Goal: Navigation & Orientation: Find specific page/section

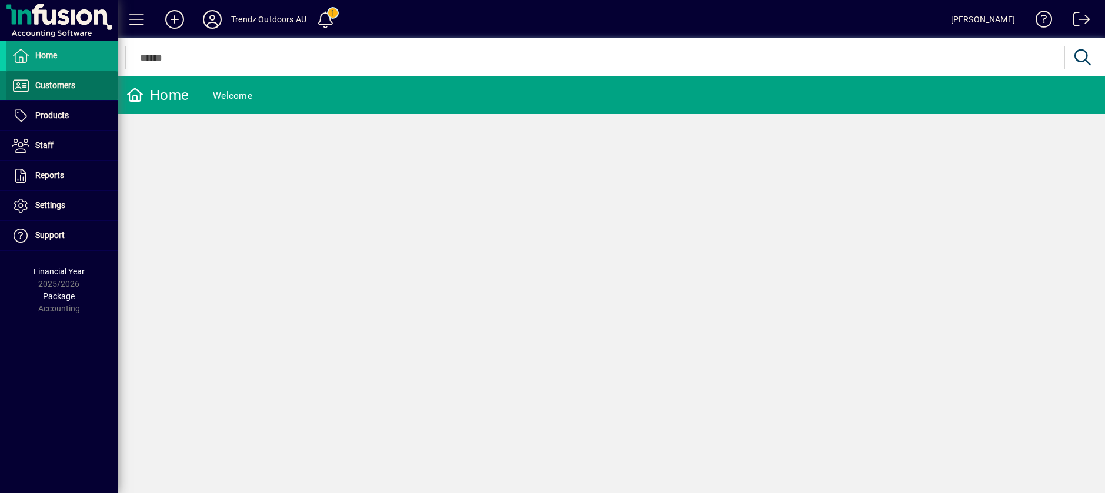
click at [51, 85] on span "Customers" at bounding box center [55, 85] width 40 height 9
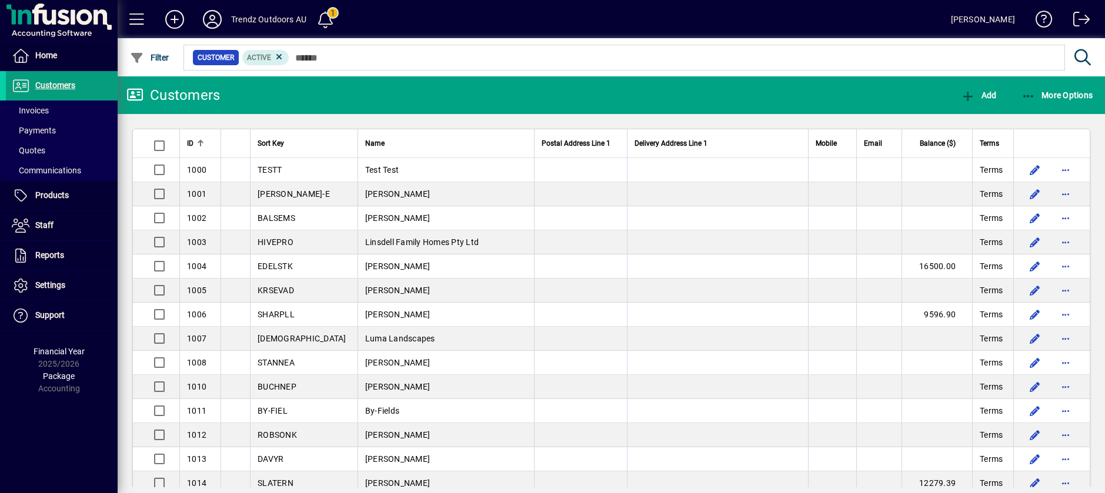
click at [268, 19] on div "Trendz Outdoors AU" at bounding box center [268, 19] width 75 height 19
click at [219, 17] on icon at bounding box center [213, 19] width 24 height 19
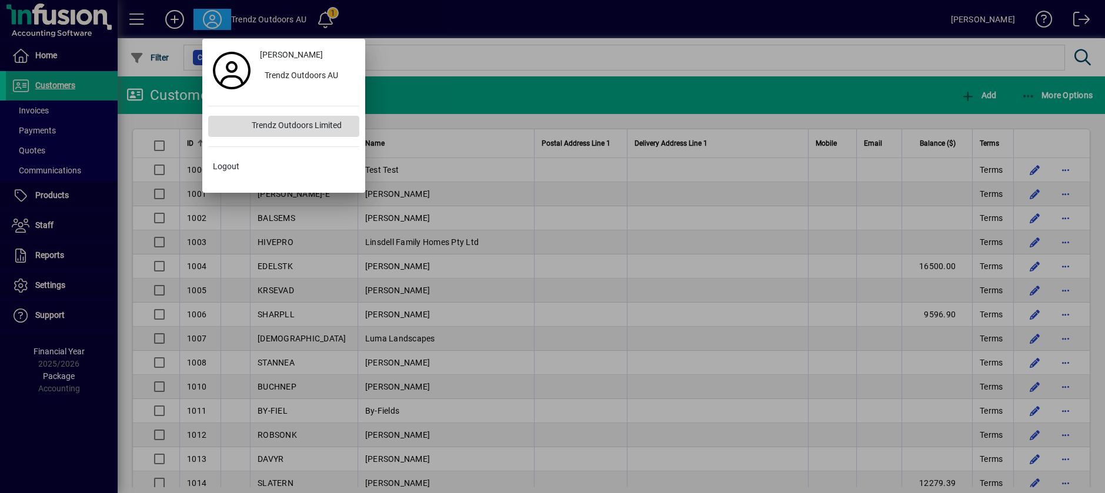
click at [272, 123] on div "Trendz Outdoors Limited" at bounding box center [300, 126] width 117 height 21
